Goal: Browse casually

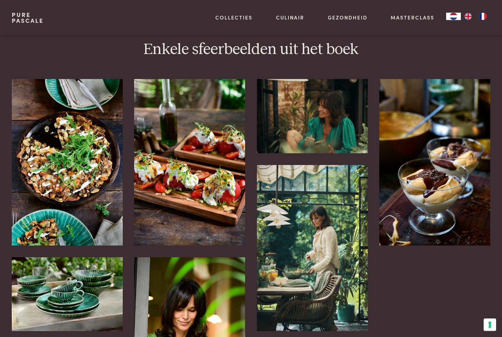
scroll to position [1432, 0]
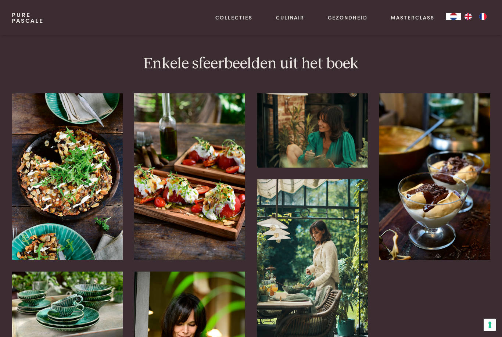
click at [198, 192] on img at bounding box center [189, 176] width 111 height 166
click at [99, 188] on img at bounding box center [67, 176] width 111 height 166
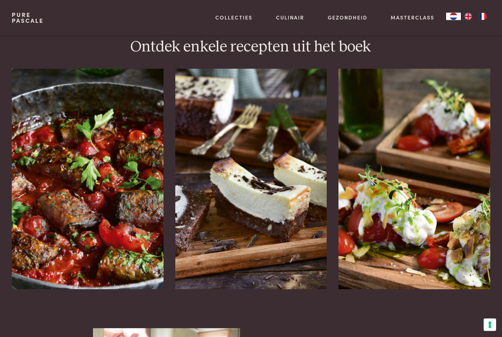
scroll to position [916, 0]
click at [110, 197] on img at bounding box center [88, 179] width 152 height 220
click at [279, 206] on img at bounding box center [251, 179] width 152 height 220
click at [414, 217] on img at bounding box center [414, 179] width 152 height 220
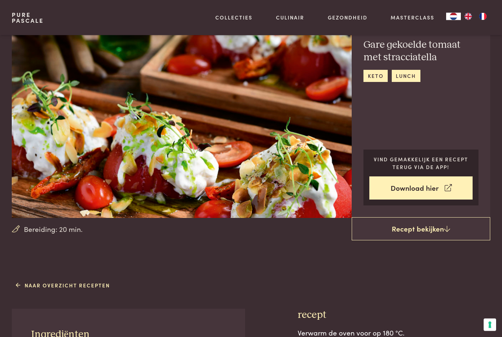
scroll to position [32, 0]
